Goal: Navigation & Orientation: Find specific page/section

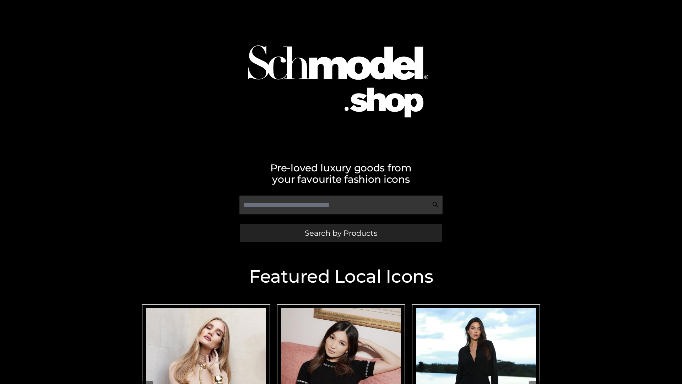
click at [341, 233] on span "Search by Products" at bounding box center [341, 232] width 72 height 7
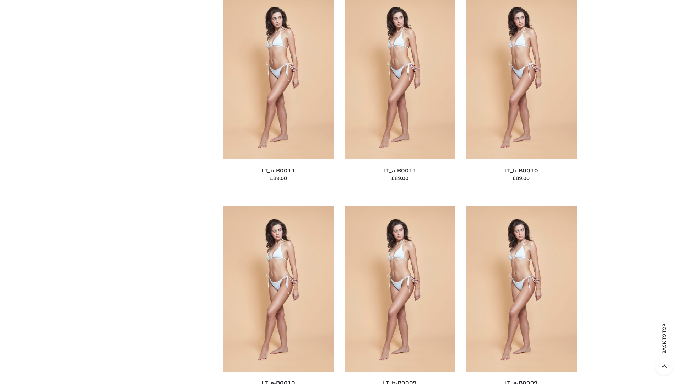
scroll to position [3191, 0]
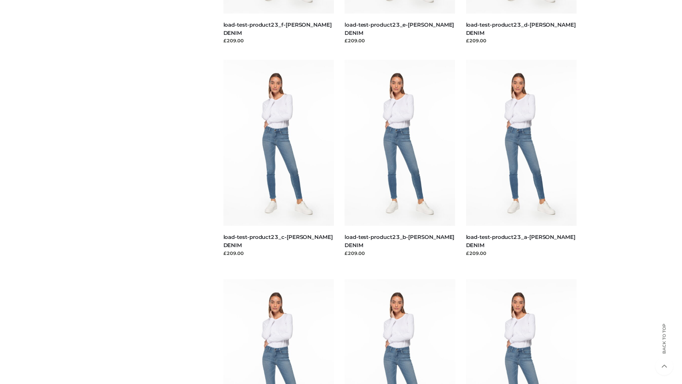
scroll to position [623, 0]
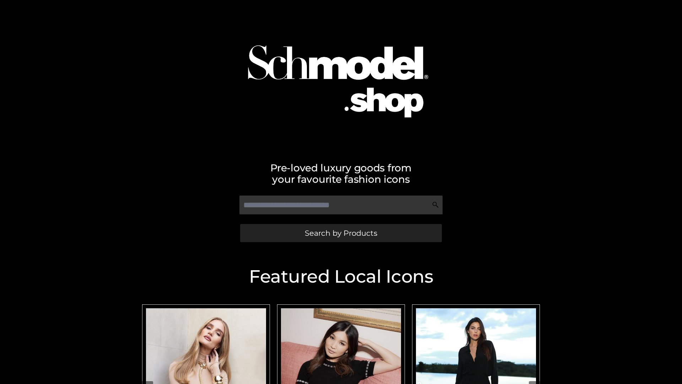
click at [341, 233] on span "Search by Products" at bounding box center [341, 232] width 72 height 7
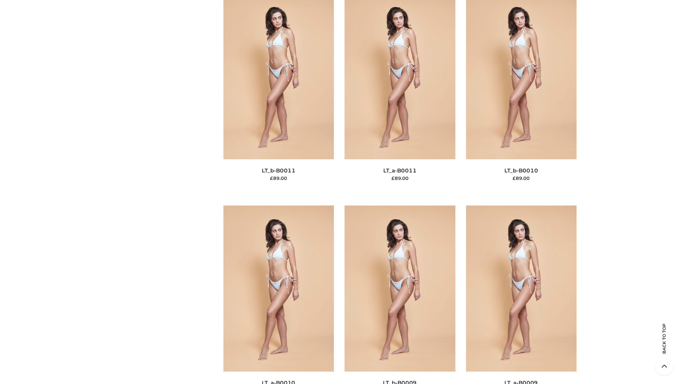
scroll to position [3191, 0]
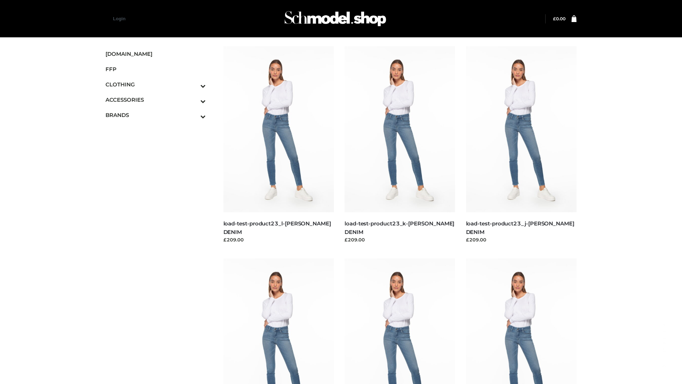
scroll to position [623, 0]
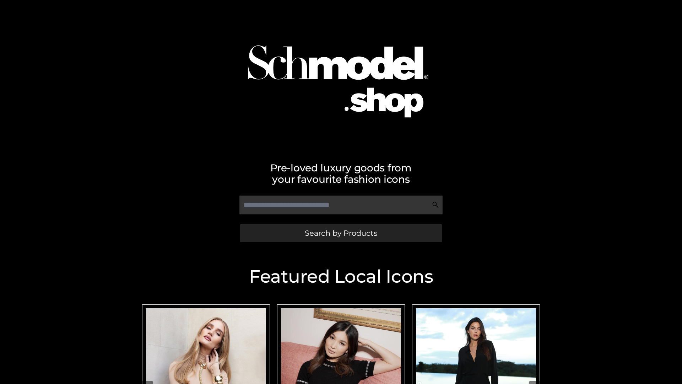
click at [341, 233] on span "Search by Products" at bounding box center [341, 232] width 72 height 7
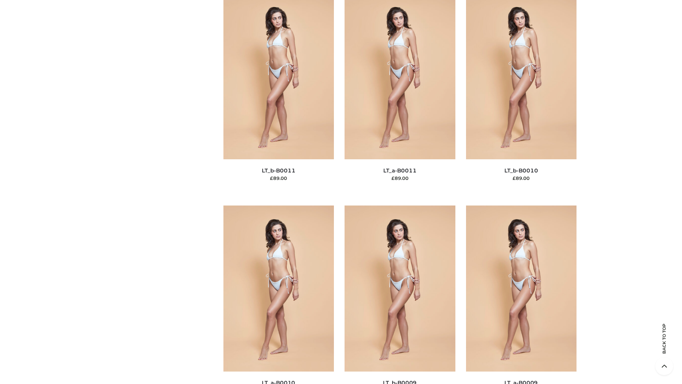
scroll to position [3191, 0]
